Goal: Task Accomplishment & Management: Manage account settings

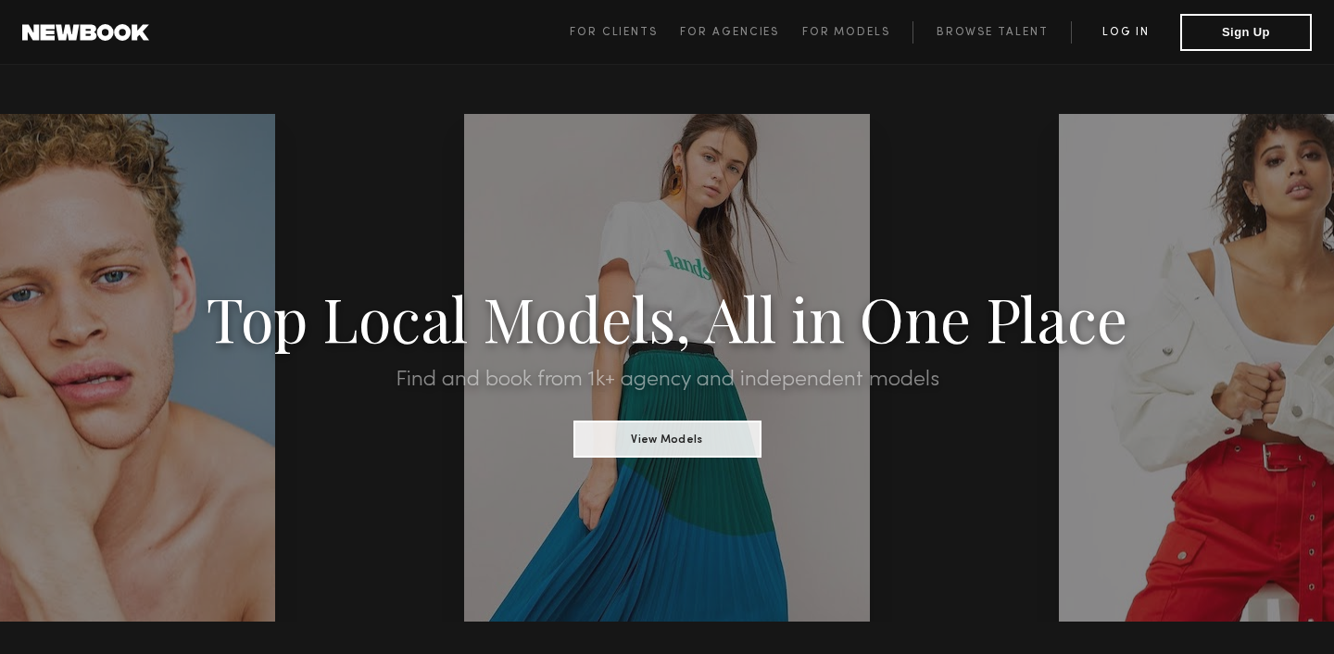
click at [1124, 23] on link "Log in" at bounding box center [1125, 32] width 109 height 22
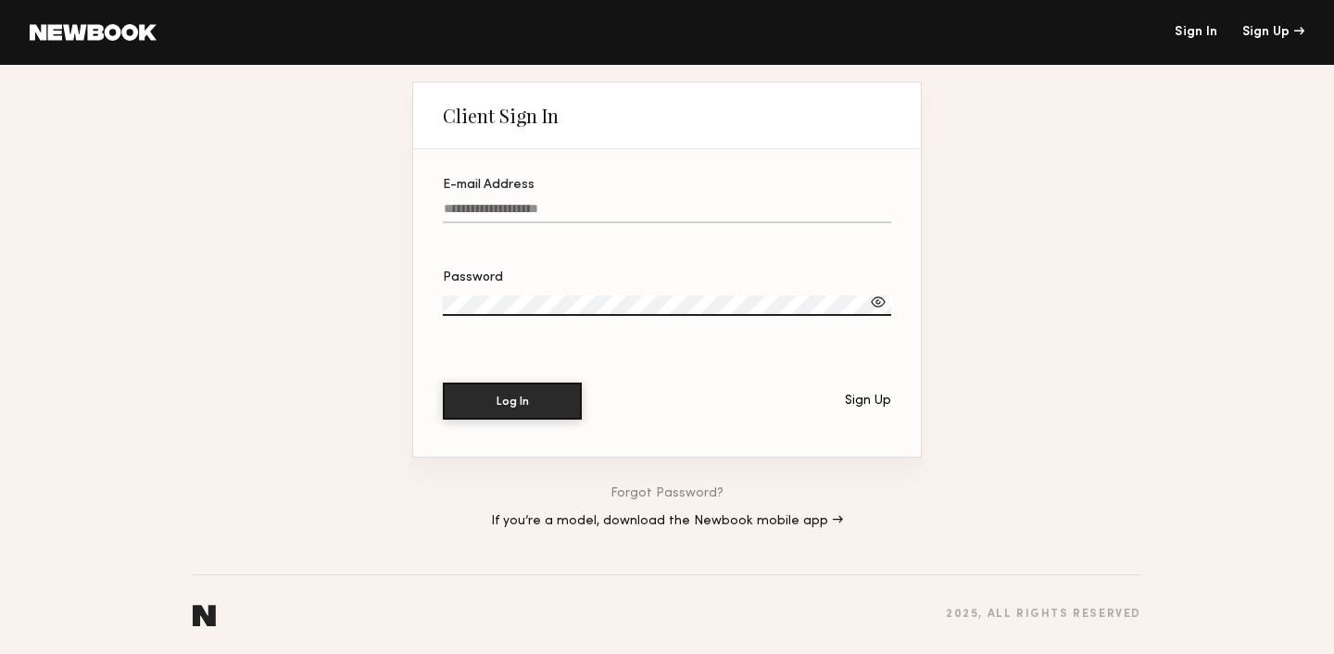
type input "**********"
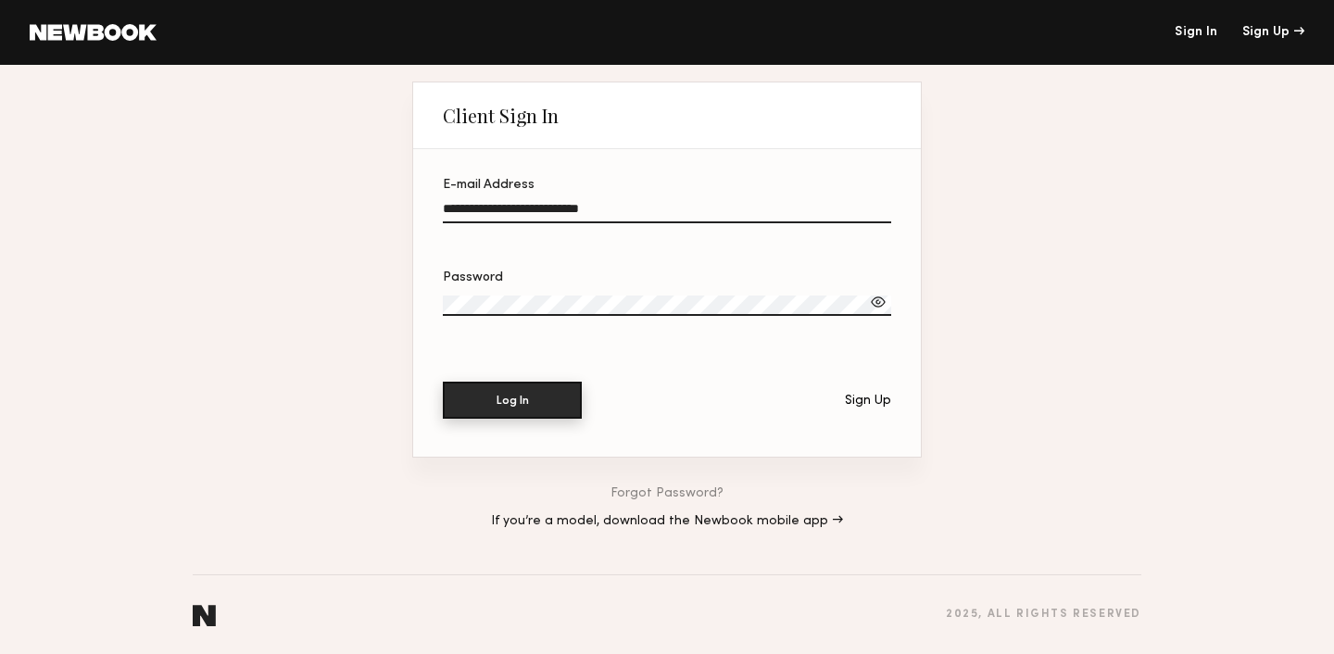
click at [522, 411] on button "Log In" at bounding box center [512, 400] width 139 height 37
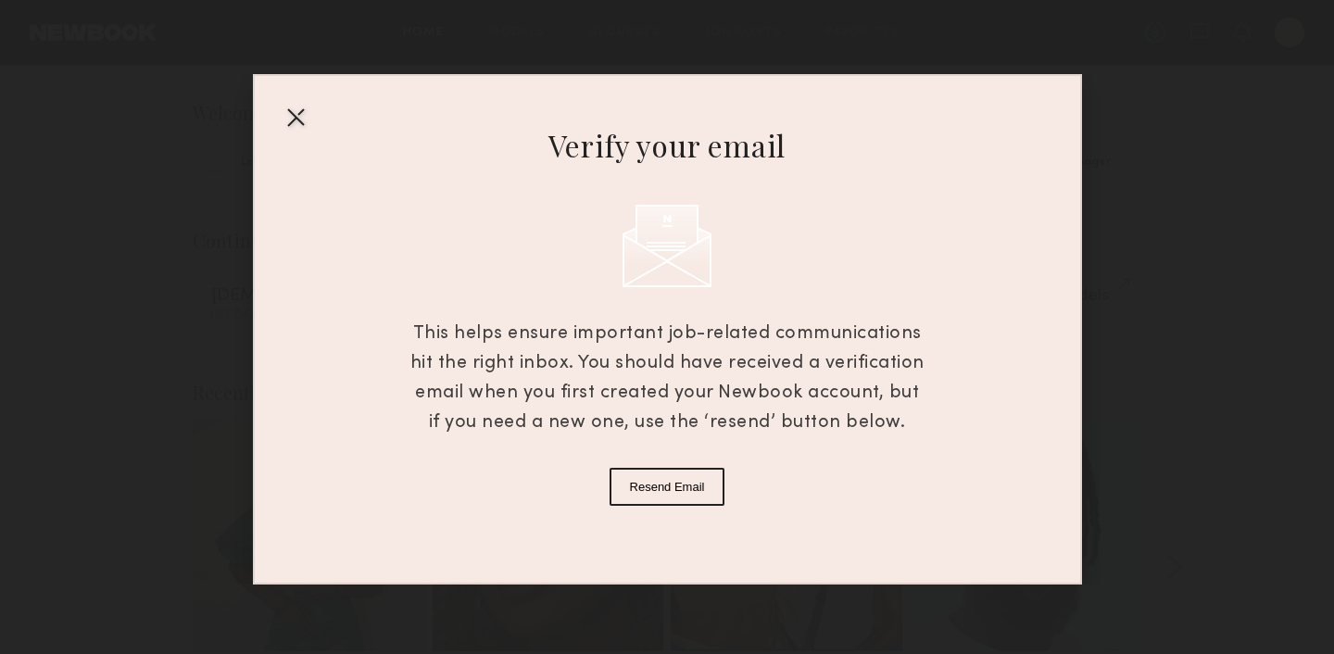
click at [288, 120] on div at bounding box center [296, 117] width 30 height 30
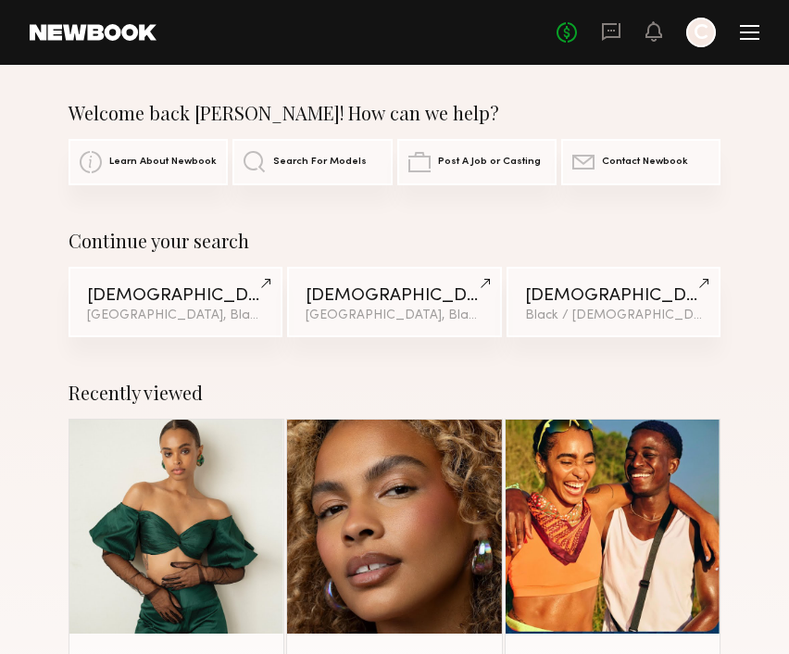
click at [346, 102] on div "Welcome back [PERSON_NAME]! How can we help?" at bounding box center [395, 113] width 652 height 22
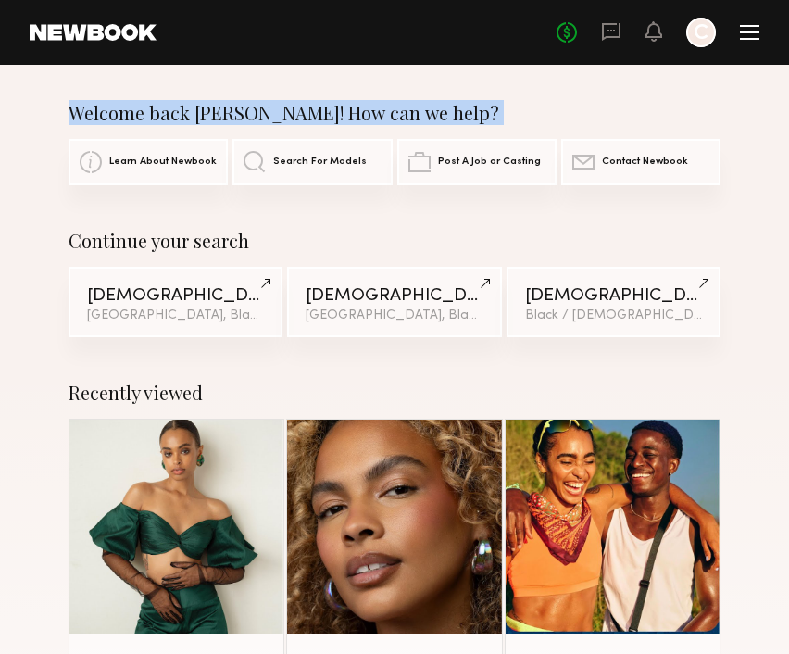
click at [346, 102] on div "Welcome back [PERSON_NAME]! How can we help?" at bounding box center [395, 113] width 652 height 22
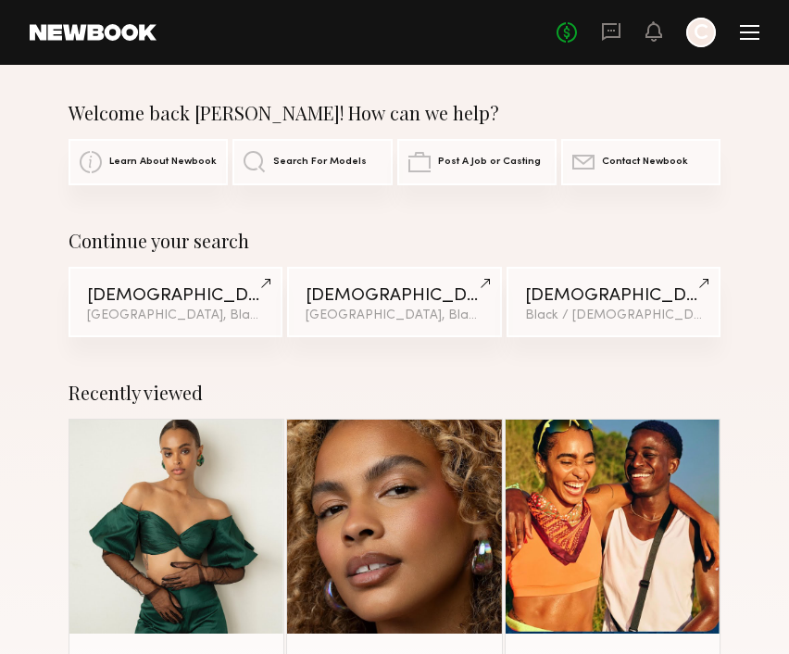
click at [445, 102] on div "Welcome back [PERSON_NAME]! How can we help?" at bounding box center [395, 113] width 652 height 22
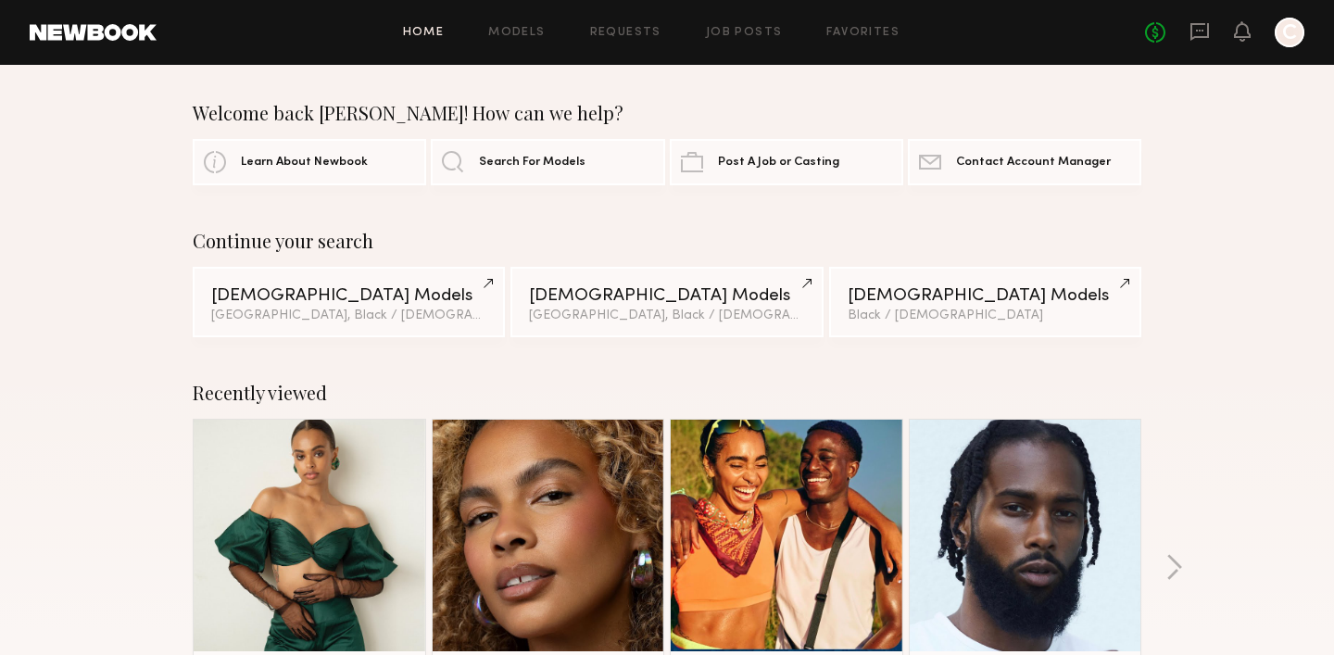
click at [64, 174] on div "Welcome back [PERSON_NAME]! How can we help? Learn About Newbook Search For Mod…" at bounding box center [667, 143] width 1334 height 83
